Goal: Transaction & Acquisition: Purchase product/service

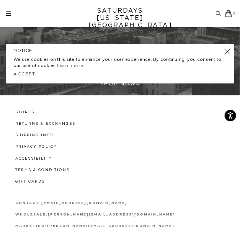
scroll to position [245, 0]
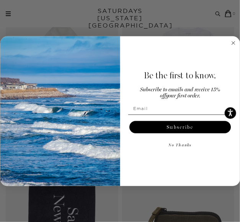
scroll to position [1209, 0]
click at [238, 44] on form "Be the first to know. Subscribe to emails and receive 15% off your first order.…" at bounding box center [120, 111] width 240 height 150
click at [236, 44] on circle "Close dialog" at bounding box center [232, 42] width 7 height 7
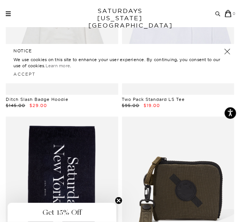
scroll to position [1259, 0]
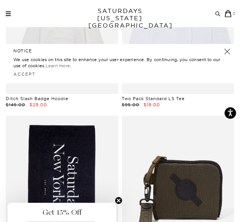
click at [228, 54] on link at bounding box center [227, 51] width 11 height 11
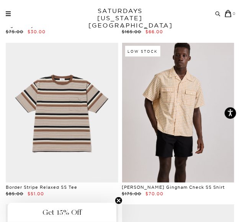
scroll to position [3086, 0]
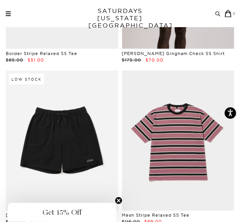
click at [14, 10] on div "Archive Sale Men's Tees Shirts Shorts Swim Knitwear Pants Sweats Women's" at bounding box center [120, 13] width 240 height 27
click at [11, 12] on div "Archive Sale Men's Tees Shirts Shorts Swim Knitwear Pants Sweats" at bounding box center [121, 13] width 230 height 7
click at [6, 15] on span at bounding box center [8, 15] width 5 height 1
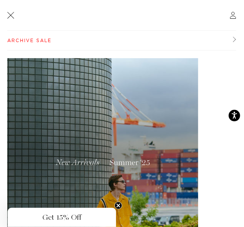
click at [47, 37] on link "Archive Sale" at bounding box center [121, 41] width 229 height 20
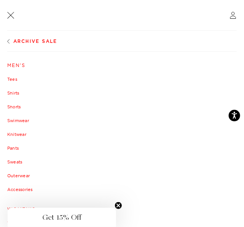
click at [11, 16] on link at bounding box center [11, 15] width 10 height 10
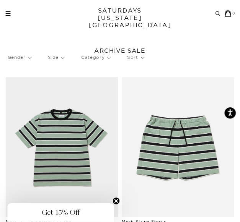
scroll to position [3086, 0]
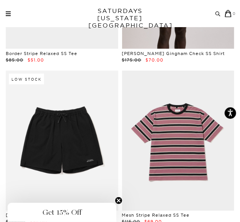
click at [7, 13] on span at bounding box center [8, 13] width 5 height 1
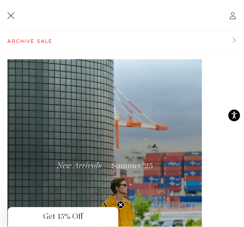
scroll to position [0, 0]
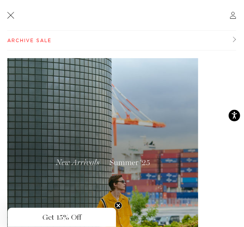
click at [37, 42] on link "Archive Sale" at bounding box center [121, 41] width 229 height 20
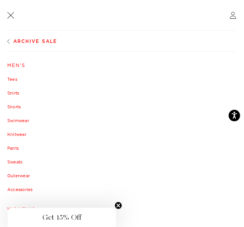
click at [20, 162] on link "Sweats" at bounding box center [122, 161] width 230 height 5
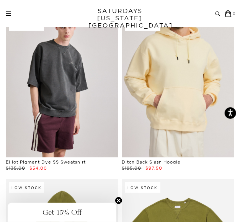
scroll to position [231, 0]
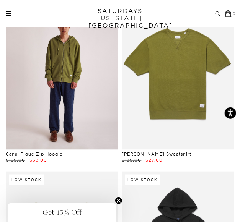
click at [80, 92] on link at bounding box center [62, 80] width 112 height 140
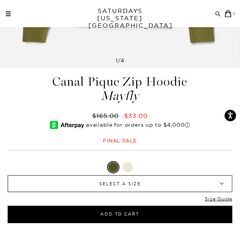
scroll to position [315, 0]
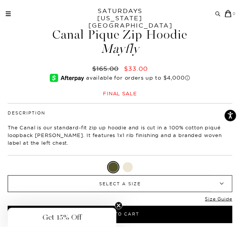
click at [144, 195] on div "Mayfly XXS XS S M L XL XXL XXS" at bounding box center [120, 192] width 224 height 62
click at [144, 191] on span "SELECT A SIZE" at bounding box center [119, 183] width 189 height 16
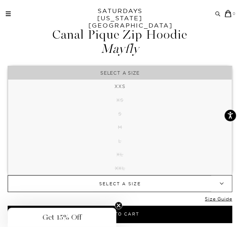
click at [144, 191] on span "SELECT A SIZE" at bounding box center [119, 183] width 189 height 16
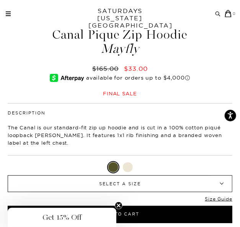
click at [128, 169] on div at bounding box center [128, 167] width 10 height 10
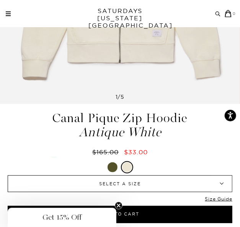
scroll to position [321, 0]
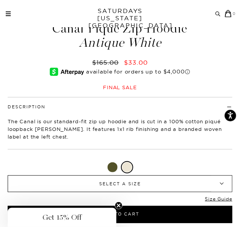
click at [136, 180] on span "SELECT A SIZE" at bounding box center [119, 183] width 189 height 16
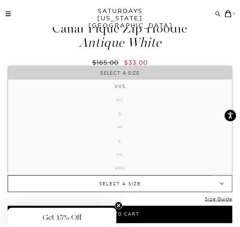
click at [204, 38] on div "Canal Pique Zip Hoodie Antique White $165.00 $33.00 Final sale Canal Pique Zip …" at bounding box center [120, 115] width 240 height 186
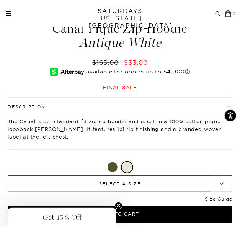
click at [203, 39] on div "Canal Pique Zip Hoodie Antique White $165.00 $33.00 Final sale Canal Pique Zip …" at bounding box center [120, 115] width 240 height 186
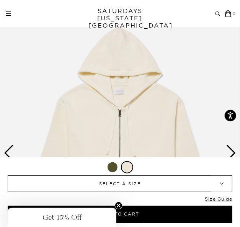
scroll to position [138, 0]
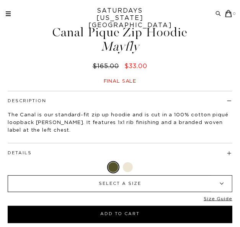
scroll to position [315, 0]
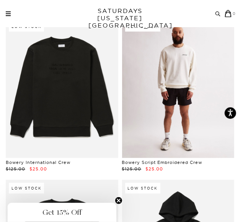
scroll to position [3152, 0]
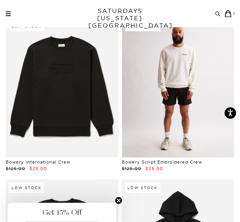
click at [207, 122] on link at bounding box center [178, 88] width 112 height 140
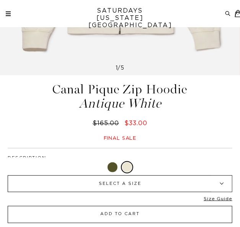
scroll to position [264, 0]
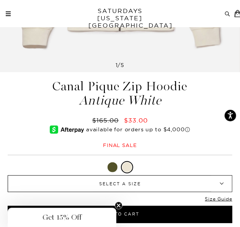
click at [131, 177] on span "SELECT A SIZE" at bounding box center [119, 183] width 189 height 16
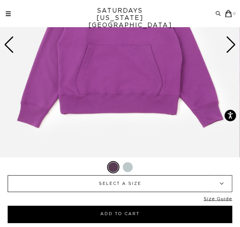
click at [154, 189] on span "SELECT A SIZE" at bounding box center [119, 183] width 189 height 16
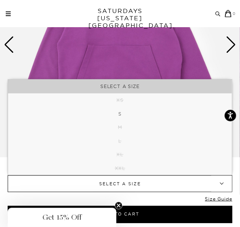
click at [154, 189] on span "SELECT A SIZE" at bounding box center [119, 183] width 189 height 16
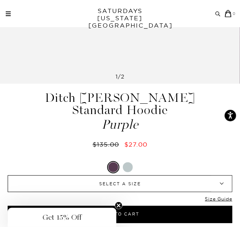
scroll to position [272, 0]
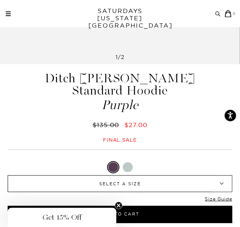
click at [131, 169] on div at bounding box center [128, 167] width 10 height 10
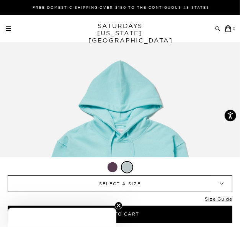
click at [109, 170] on div at bounding box center [112, 167] width 10 height 10
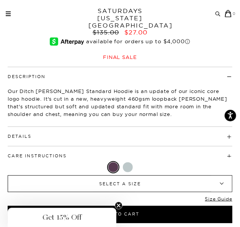
scroll to position [364, 0]
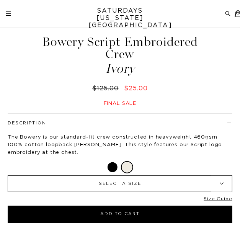
scroll to position [307, 0]
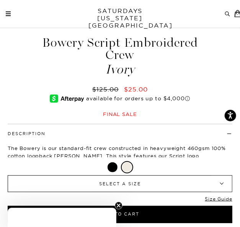
click at [143, 183] on span "SELECT A SIZE" at bounding box center [119, 183] width 189 height 16
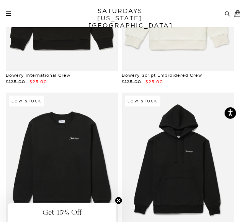
scroll to position [3239, 5]
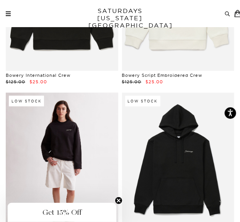
click at [52, 131] on link at bounding box center [62, 163] width 112 height 140
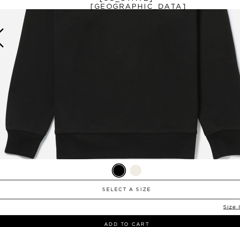
click at [76, 146] on img at bounding box center [120, 53] width 240 height 300
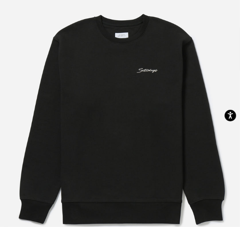
scroll to position [27, 0]
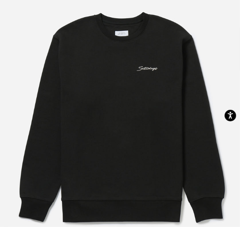
click at [239, 114] on img at bounding box center [122, 119] width 244 height 293
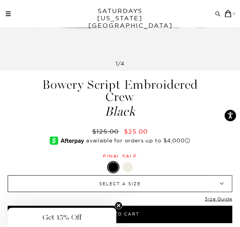
click at [161, 181] on span "SELECT A SIZE" at bounding box center [119, 183] width 189 height 16
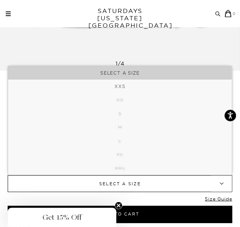
click at [161, 181] on span "SELECT A SIZE" at bounding box center [119, 183] width 189 height 16
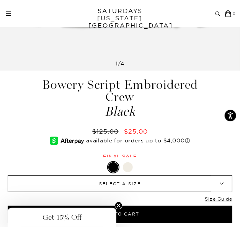
click at [7, 10] on div "Archive Sale Men's Tees Shirts Shorts Swim Knitwear Pants Sweats" at bounding box center [121, 13] width 230 height 7
click at [8, 13] on span at bounding box center [8, 13] width 5 height 1
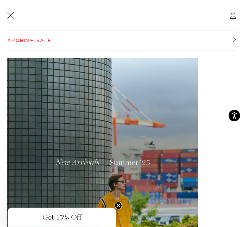
click at [32, 42] on link "Archive Sale" at bounding box center [121, 41] width 229 height 20
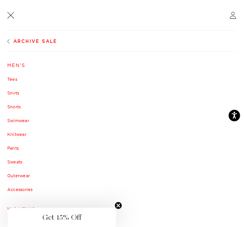
scroll to position [124, 0]
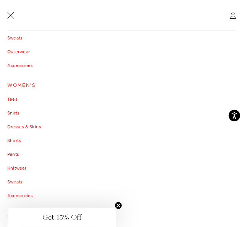
click at [22, 84] on link "Women's" at bounding box center [122, 85] width 230 height 5
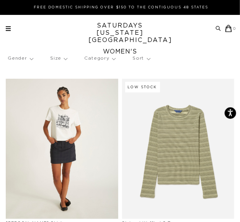
scroll to position [38, 0]
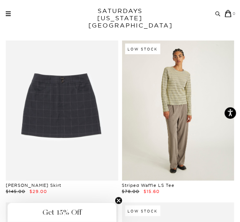
click at [194, 141] on link at bounding box center [178, 111] width 112 height 140
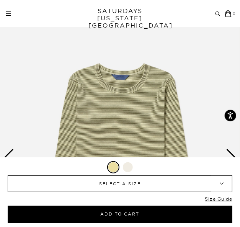
scroll to position [133, 0]
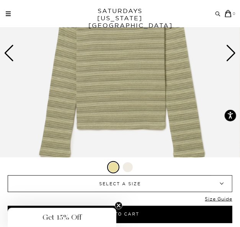
click at [182, 183] on span "SELECT A SIZE" at bounding box center [119, 183] width 189 height 16
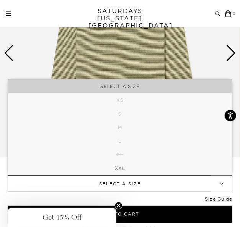
click at [182, 184] on span "SELECT A SIZE" at bounding box center [119, 183] width 189 height 16
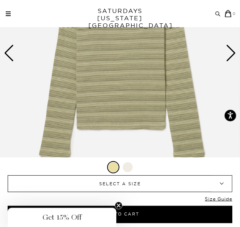
click at [130, 168] on div at bounding box center [128, 167] width 10 height 10
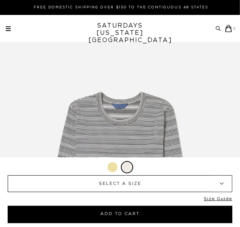
click at [143, 186] on span "SELECT A SIZE" at bounding box center [119, 183] width 189 height 16
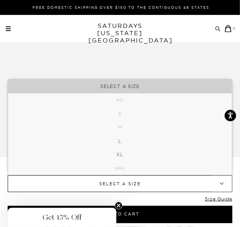
click at [143, 186] on span "SELECT A SIZE" at bounding box center [119, 183] width 189 height 16
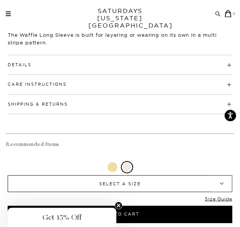
scroll to position [408, 0]
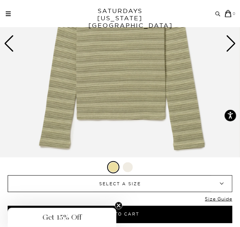
click at [151, 190] on span "SELECT A SIZE" at bounding box center [119, 183] width 189 height 16
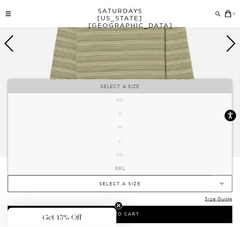
click at [142, 60] on img at bounding box center [120, 44] width 240 height 300
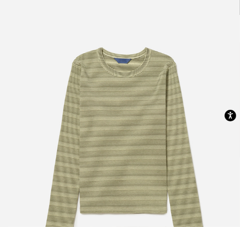
scroll to position [6, 0]
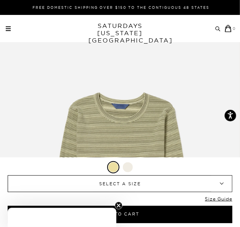
click at [126, 169] on div at bounding box center [128, 167] width 10 height 10
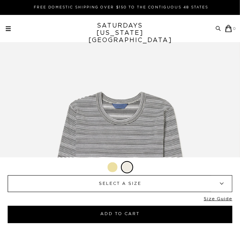
click at [130, 184] on span "SELECT A SIZE" at bounding box center [119, 183] width 189 height 16
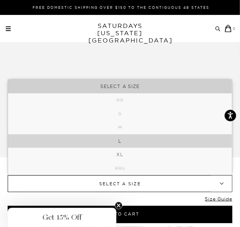
click at [111, 141] on li "L" at bounding box center [120, 141] width 224 height 14
select select "l"
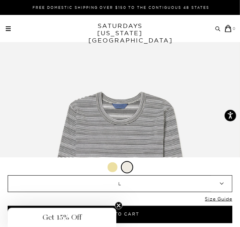
click at [138, 205] on div "Only 0 Left Size Guide" at bounding box center [120, 201] width 224 height 10
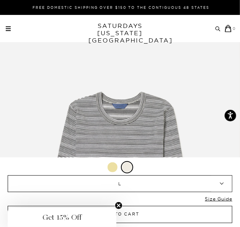
click at [133, 216] on button "Add to Cart" at bounding box center [120, 214] width 224 height 17
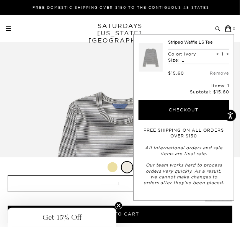
click at [118, 102] on img at bounding box center [120, 186] width 240 height 300
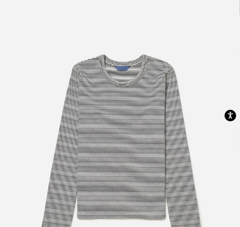
scroll to position [28, 0]
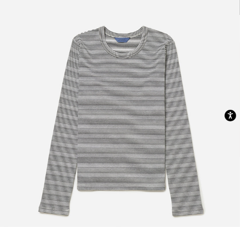
click at [112, 24] on img at bounding box center [122, 118] width 244 height 293
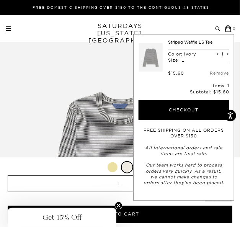
click at [104, 28] on link "SATURDAYS NEW YORK CITY" at bounding box center [119, 33] width 63 height 22
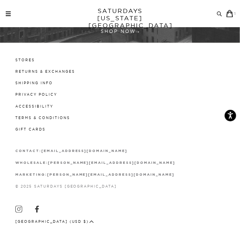
scroll to position [294, 0]
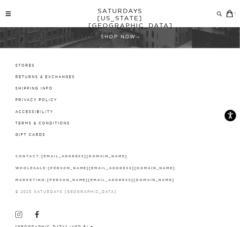
click at [7, 17] on div "Archive Sale Men's Tees Shirts Shorts Swim Knitwear Pants Sweats" at bounding box center [121, 13] width 230 height 7
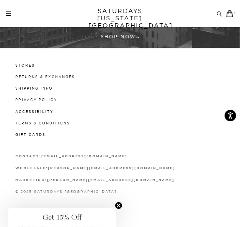
click at [6, 12] on link at bounding box center [8, 13] width 5 height 5
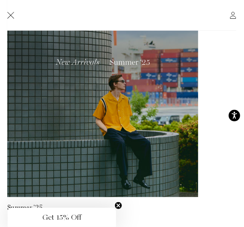
scroll to position [0, 0]
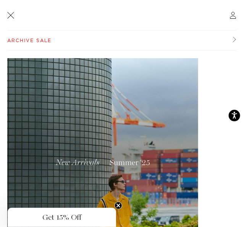
click at [236, 40] on ul "Archive Sale Archive Sale Men's Tees Shirts Shorts Swimwear Knitwear" at bounding box center [125, 41] width 237 height 20
click at [227, 38] on link "Archive Sale" at bounding box center [121, 41] width 229 height 20
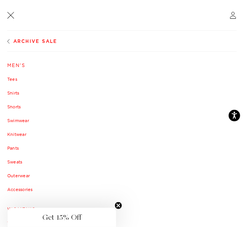
scroll to position [124, 0]
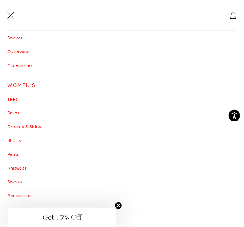
click at [21, 86] on link "Women's" at bounding box center [122, 85] width 230 height 5
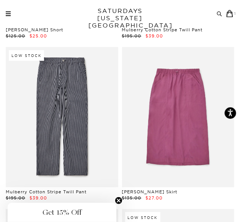
scroll to position [1340, 0]
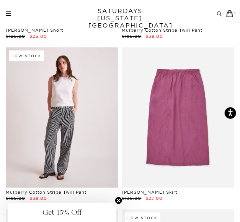
click at [34, 99] on link at bounding box center [62, 117] width 112 height 140
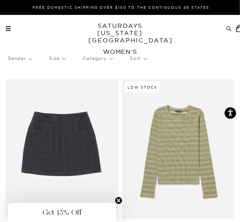
click at [59, 61] on p "Size" at bounding box center [57, 59] width 16 height 18
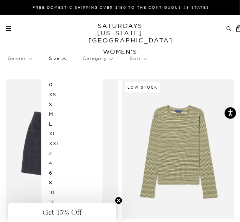
click at [59, 61] on p "Size" at bounding box center [57, 59] width 16 height 18
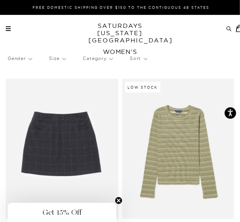
click at [6, 31] on div "Archive Sale Men's Tees Shirts Shorts Swim Knitwear Pants Sweats" at bounding box center [121, 28] width 230 height 7
click at [7, 26] on span at bounding box center [8, 26] width 5 height 1
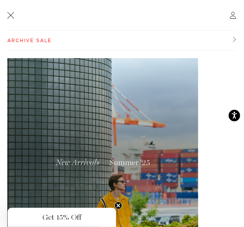
click at [15, 43] on link "Archive Sale" at bounding box center [121, 41] width 229 height 20
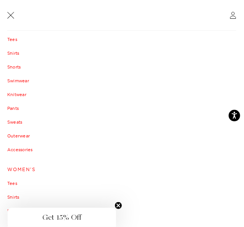
scroll to position [124, 0]
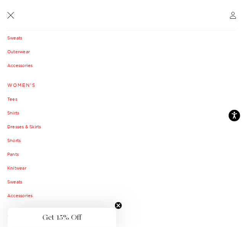
click at [22, 48] on ul "Men's Tees Shirts Shorts Swimwear Knitwear Pants Sweats Outerwear" at bounding box center [122, 80] width 230 height 282
click at [23, 50] on link "Outerwear" at bounding box center [122, 51] width 230 height 5
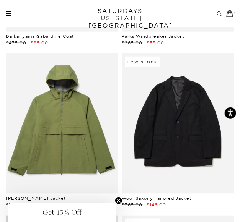
scroll to position [783, 0]
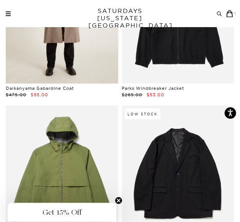
click at [56, 62] on link at bounding box center [62, 13] width 112 height 140
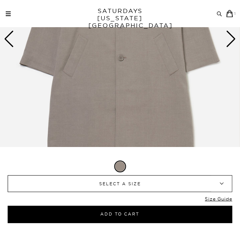
scroll to position [294, 0]
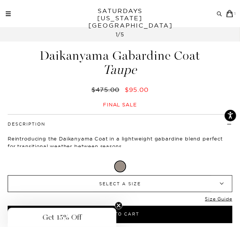
click at [122, 194] on div "Taupe XXS XS S M L XL XXL SELECT A SIZE XXS XS S M L XL XXL S" at bounding box center [120, 192] width 224 height 62
click at [122, 184] on span "SELECT A SIZE" at bounding box center [119, 183] width 189 height 16
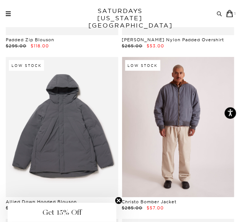
scroll to position [1319, 0]
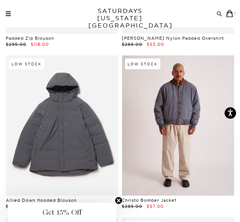
click at [172, 88] on link at bounding box center [178, 125] width 112 height 140
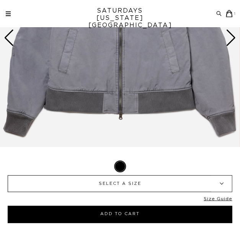
scroll to position [148, 0]
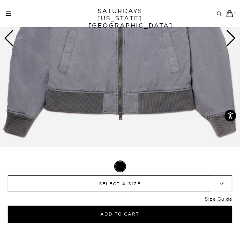
click at [137, 188] on span "SELECT A SIZE" at bounding box center [119, 183] width 189 height 16
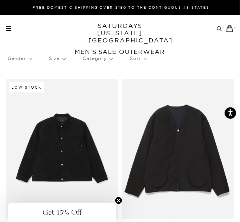
click at [9, 29] on link at bounding box center [8, 28] width 5 height 5
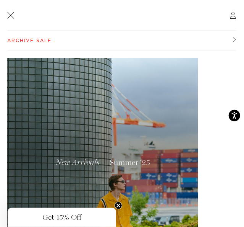
click at [11, 17] on link at bounding box center [11, 15] width 10 height 10
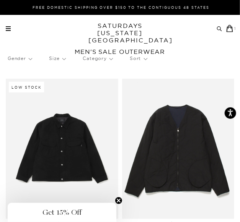
click at [140, 61] on p "Sort" at bounding box center [138, 59] width 17 height 18
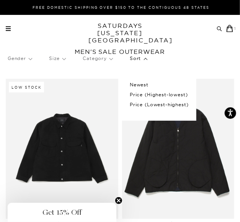
click at [57, 55] on p "Size" at bounding box center [57, 59] width 16 height 18
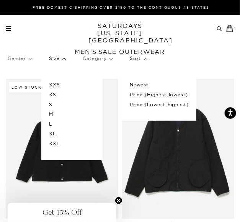
click at [71, 101] on p "S" at bounding box center [72, 105] width 46 height 10
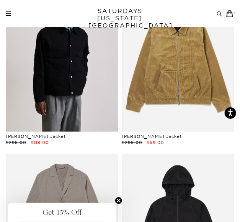
scroll to position [103, 0]
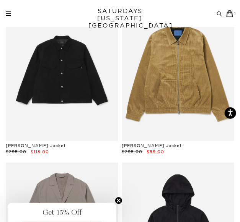
click at [9, 18] on div "Archive Sale Men's Tees Shirts Shorts Swim Knitwear Pants Sweats Women's" at bounding box center [120, 13] width 240 height 27
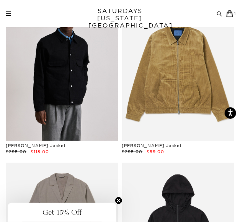
scroll to position [205, 0]
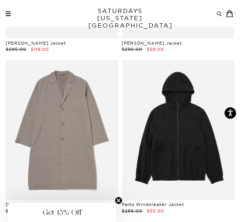
click at [8, 13] on link at bounding box center [8, 13] width 5 height 5
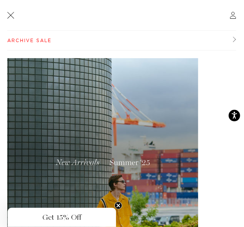
click at [208, 36] on link "Archive Sale" at bounding box center [121, 41] width 229 height 20
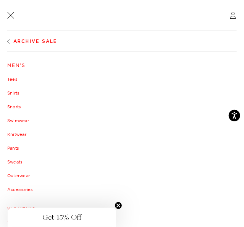
click at [18, 161] on link "Sweats" at bounding box center [122, 161] width 230 height 5
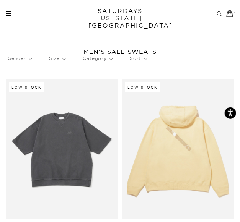
scroll to position [12, 0]
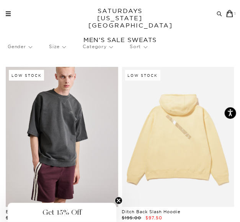
click at [139, 48] on p "Sort" at bounding box center [138, 47] width 17 height 18
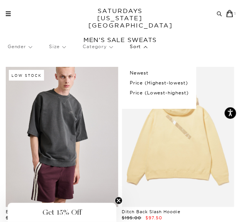
click at [51, 43] on p "Size" at bounding box center [57, 47] width 16 height 18
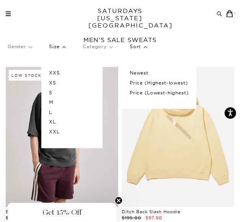
click at [70, 97] on p "S" at bounding box center [72, 93] width 46 height 10
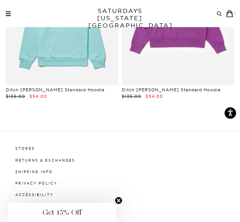
scroll to position [484, 0]
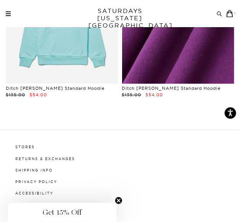
click at [180, 54] on link at bounding box center [178, 13] width 112 height 140
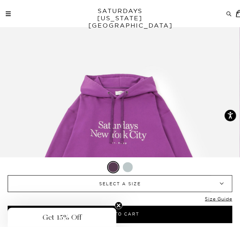
scroll to position [40, 0]
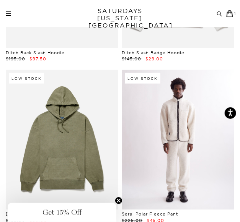
scroll to position [189, 0]
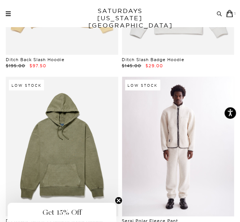
click at [152, 136] on link at bounding box center [178, 147] width 112 height 140
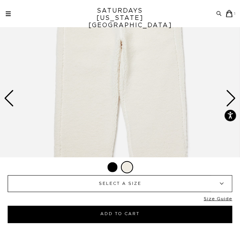
scroll to position [75, 0]
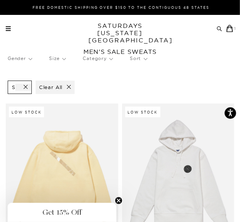
click at [24, 87] on span at bounding box center [23, 87] width 16 height 7
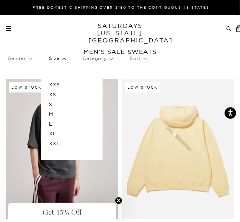
click at [76, 115] on p "M" at bounding box center [72, 114] width 46 height 10
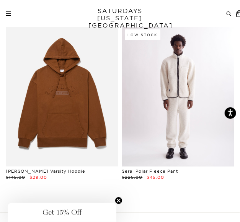
scroll to position [78, 0]
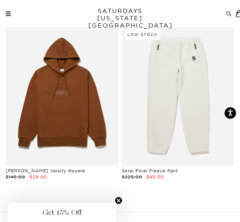
click at [83, 183] on div "[PERSON_NAME] Varsity Hoodie $145.00 $29.00 Low Stock Serai Polar Fleece Pant $…" at bounding box center [120, 107] width 232 height 162
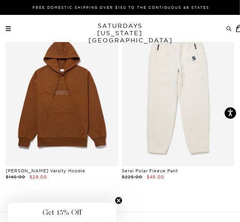
scroll to position [0, 0]
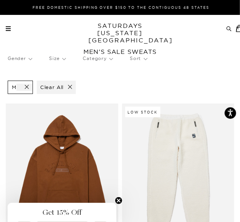
click at [24, 85] on span at bounding box center [24, 87] width 16 height 7
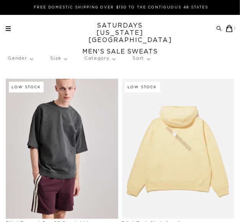
click at [63, 56] on p "Size" at bounding box center [58, 59] width 17 height 18
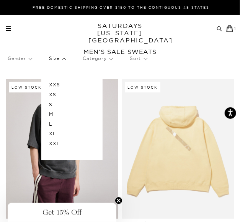
click at [67, 121] on p "L" at bounding box center [72, 124] width 46 height 10
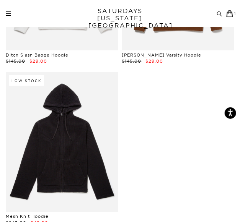
scroll to position [303, 0]
